Goal: Check status: Check status

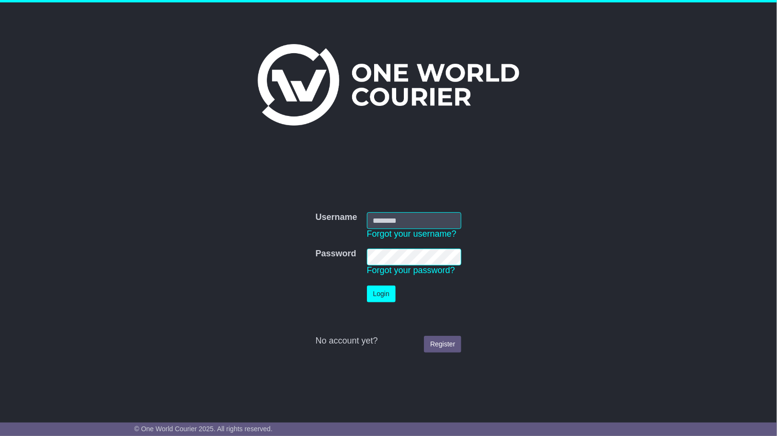
type input "**********"
click at [381, 296] on button "Login" at bounding box center [381, 294] width 29 height 17
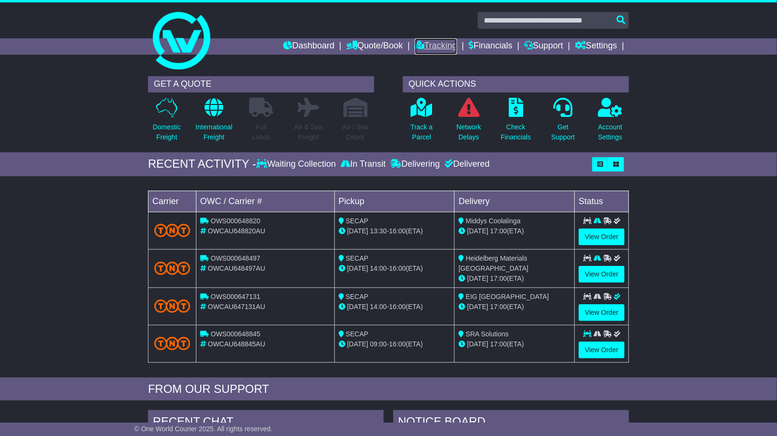
click at [427, 42] on link "Tracking" at bounding box center [436, 46] width 42 height 16
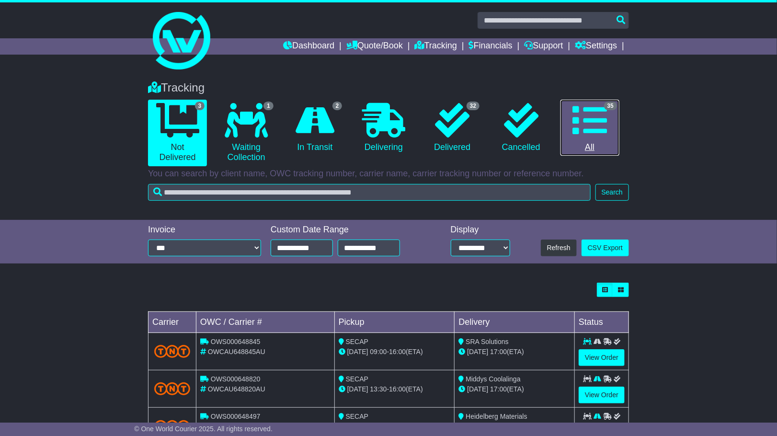
click at [596, 111] on icon at bounding box center [590, 120] width 35 height 35
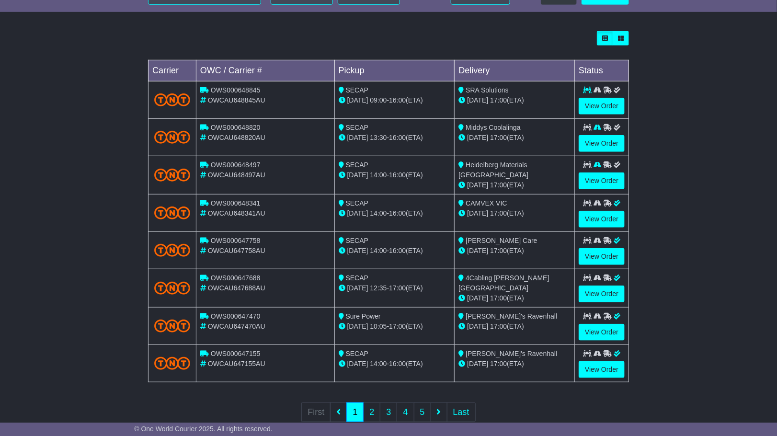
scroll to position [254, 0]
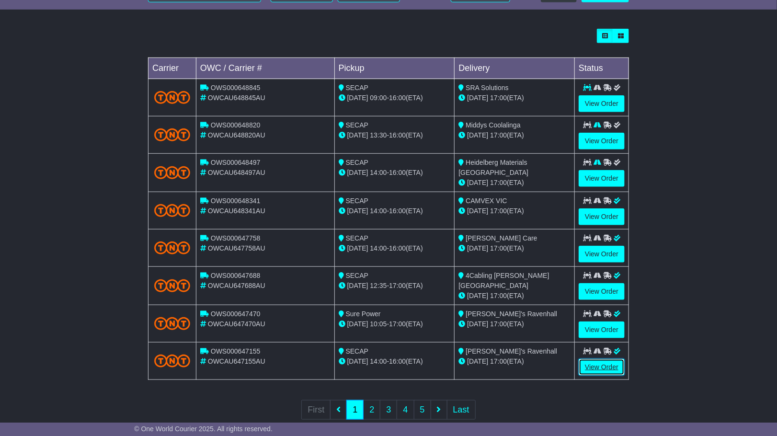
click at [602, 360] on link "View Order" at bounding box center [602, 367] width 46 height 17
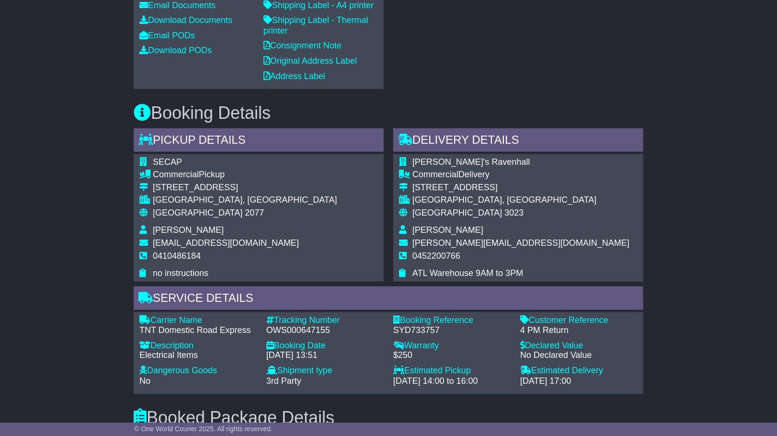
scroll to position [437, 0]
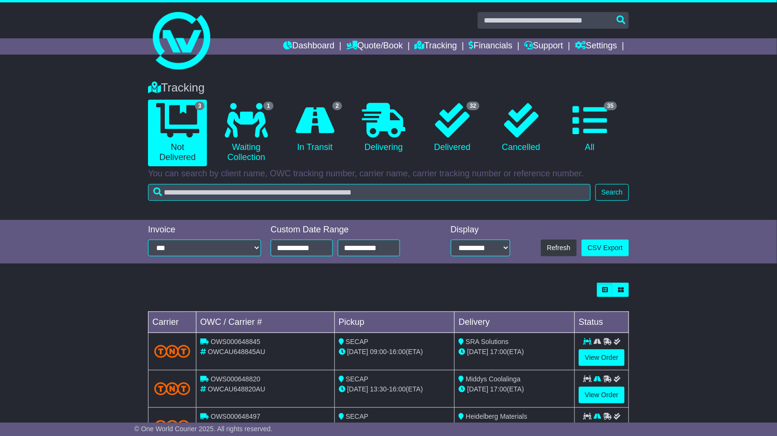
scroll to position [41, 0]
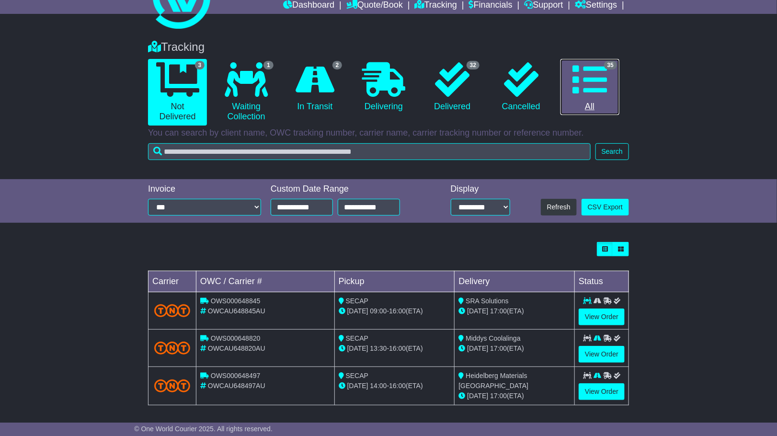
click at [608, 78] on link "35 All" at bounding box center [590, 87] width 59 height 57
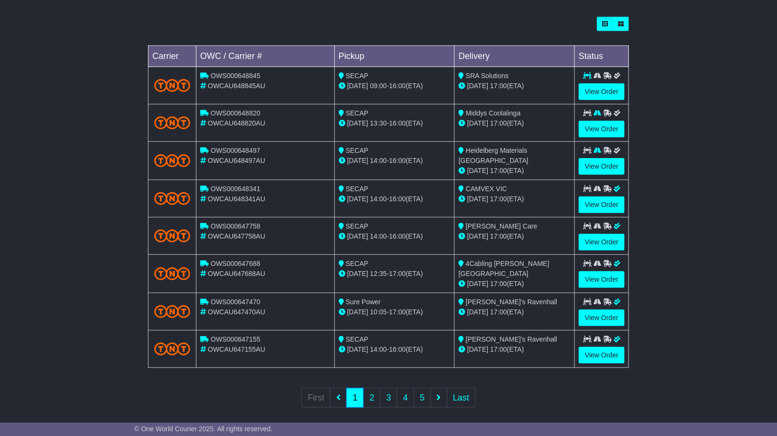
scroll to position [266, 0]
click at [601, 309] on link "View Order" at bounding box center [602, 317] width 46 height 17
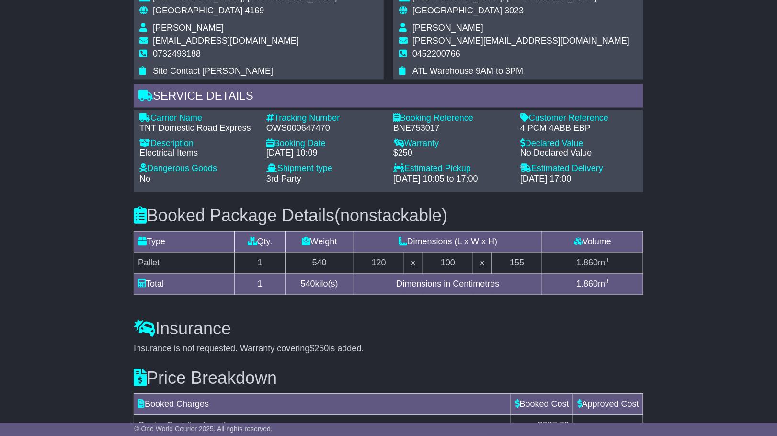
scroll to position [762, 0]
